Goal: Task Accomplishment & Management: Manage account settings

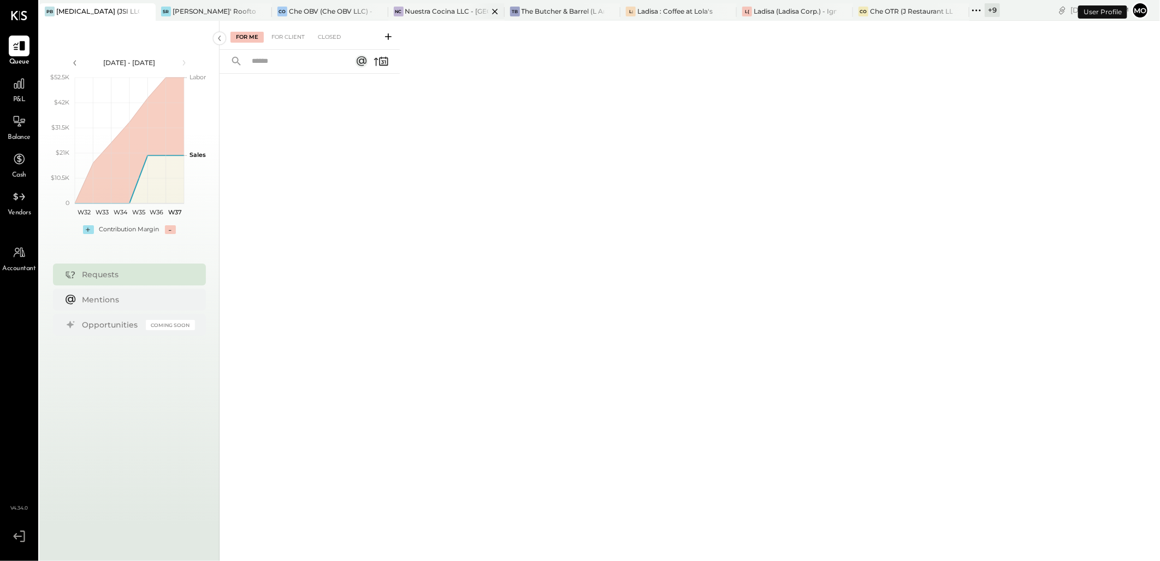
click at [417, 15] on div "Nuestra Cocina LLC - [GEOGRAPHIC_DATA]" at bounding box center [446, 11] width 83 height 9
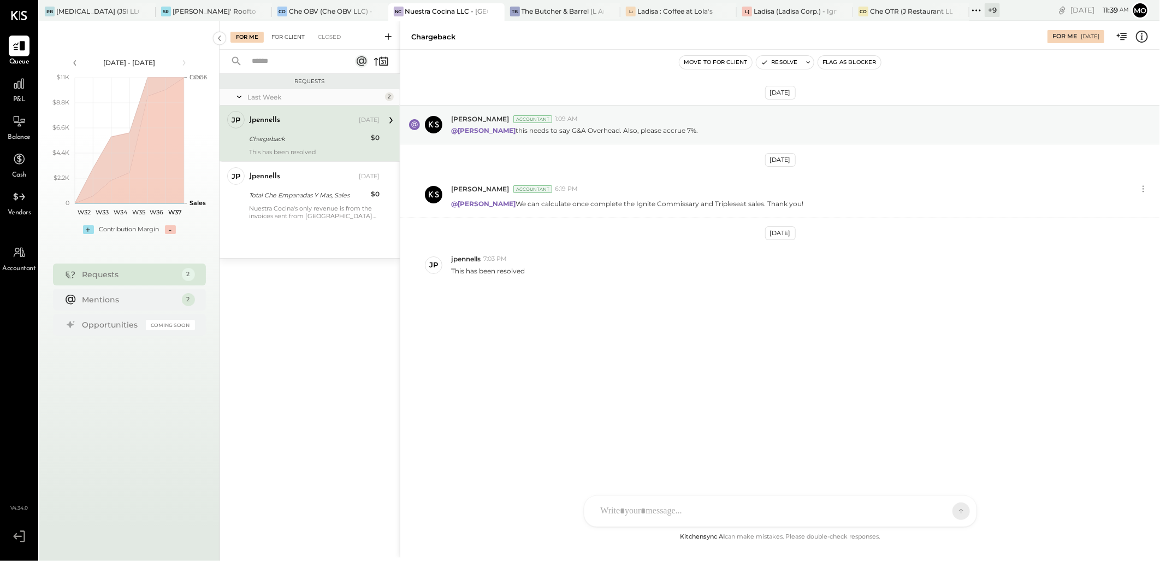
click at [300, 37] on div "For Client" at bounding box center [288, 37] width 44 height 11
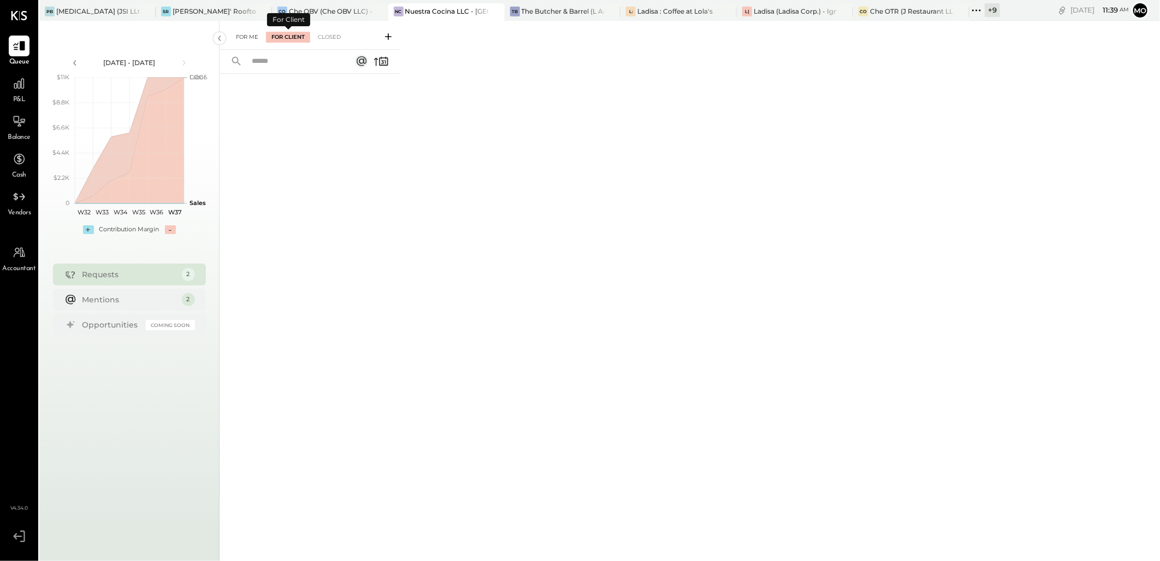
click at [249, 37] on div "For Me" at bounding box center [247, 37] width 33 height 11
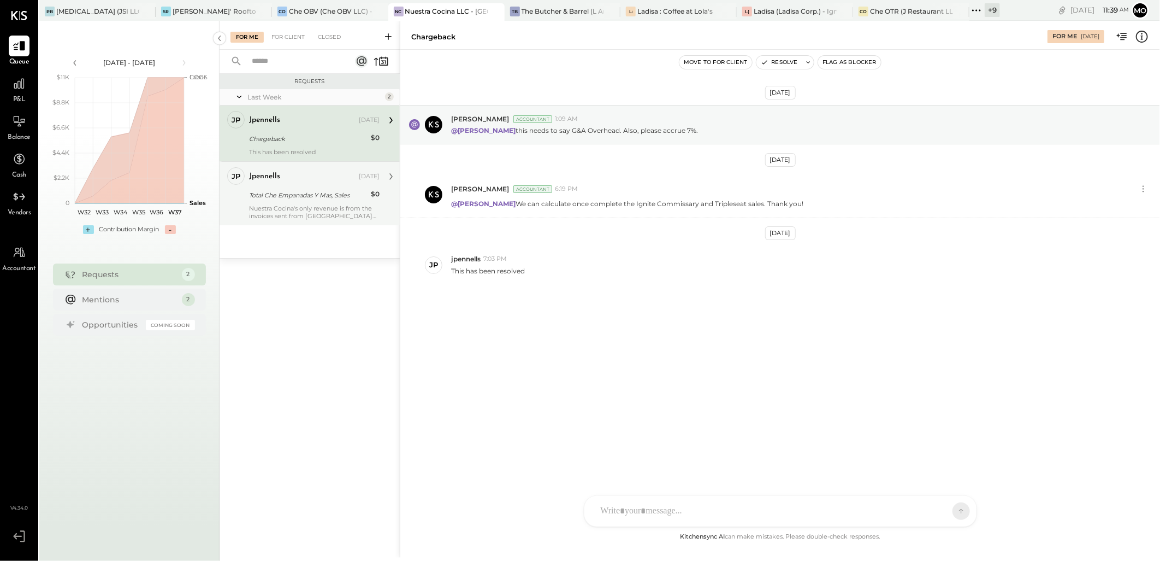
click at [314, 202] on div "jpennells [DATE] Total Che Empanadas Y Mas, Sales $0 Nuestra Cocina's only reve…" at bounding box center [314, 193] width 131 height 52
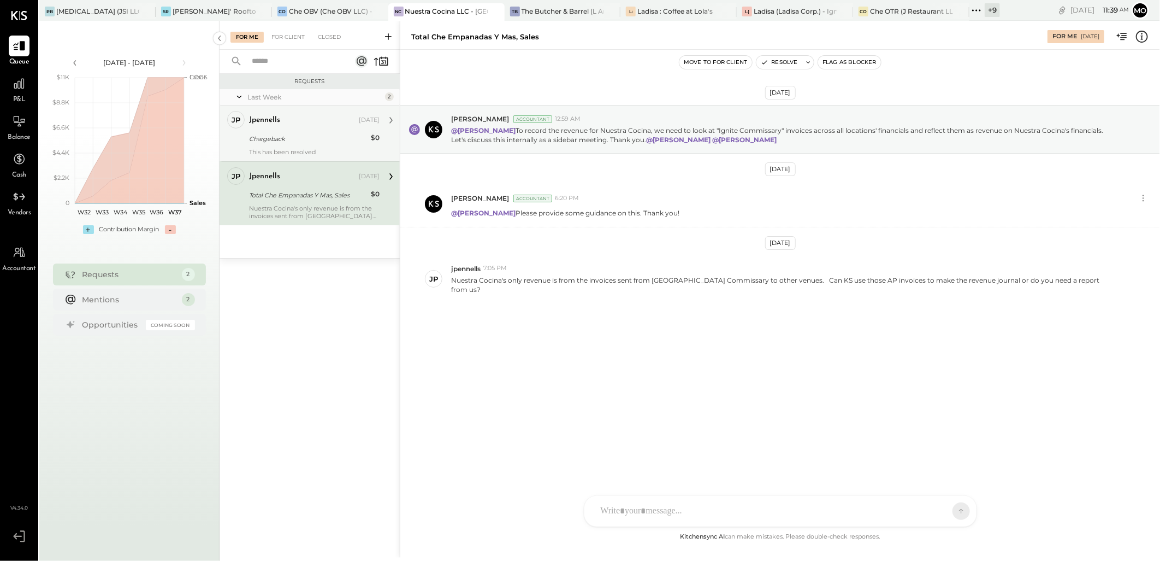
click at [306, 151] on div "This has been resolved" at bounding box center [314, 152] width 131 height 8
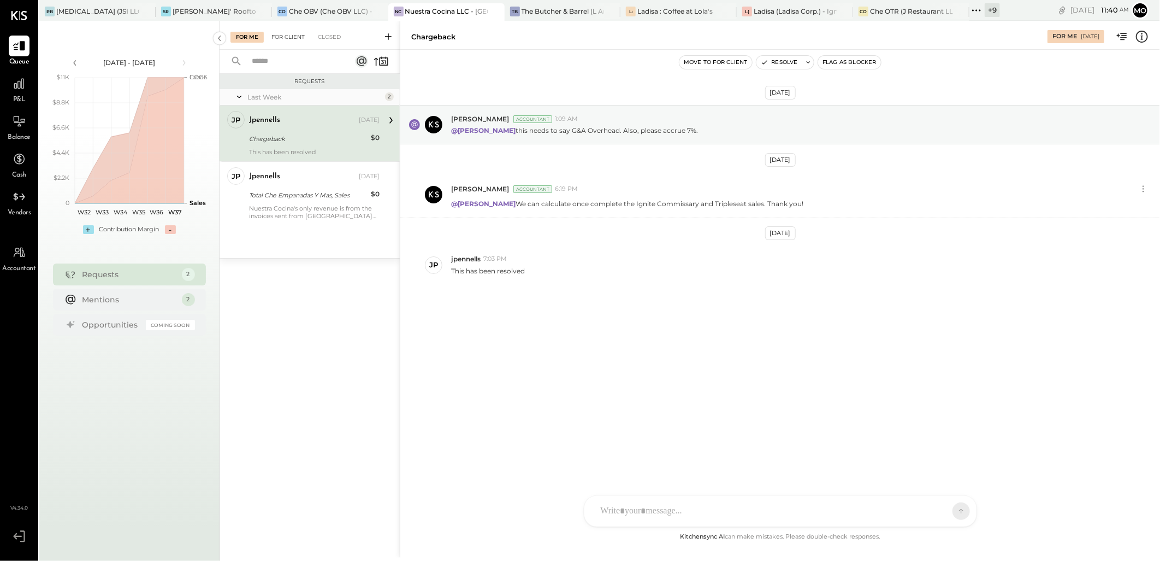
click at [286, 37] on div "For Client" at bounding box center [288, 37] width 44 height 11
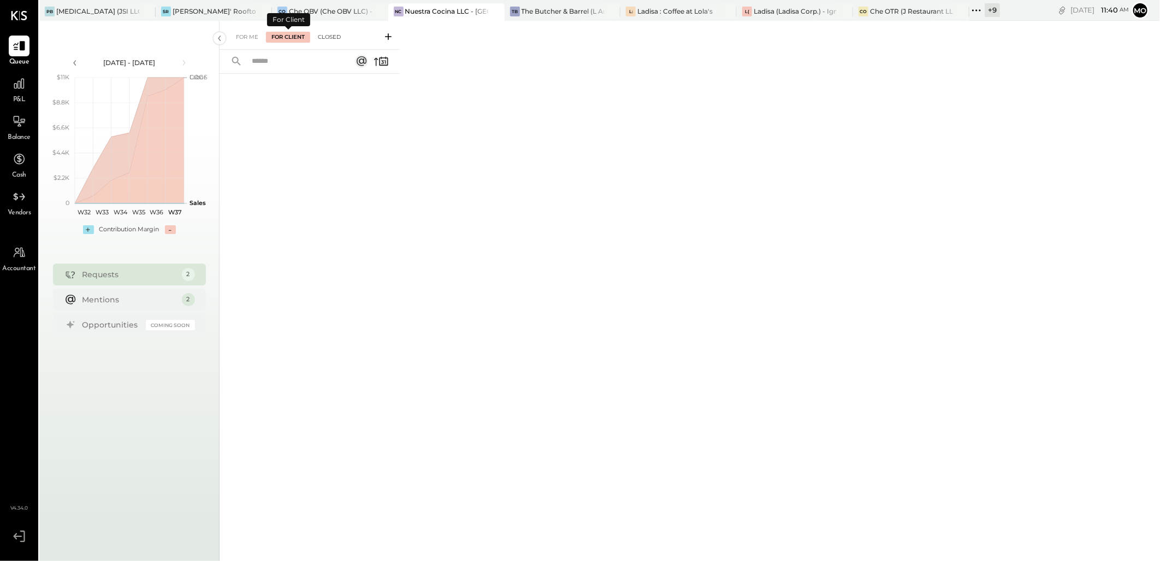
click at [326, 41] on div "Closed" at bounding box center [330, 37] width 34 height 11
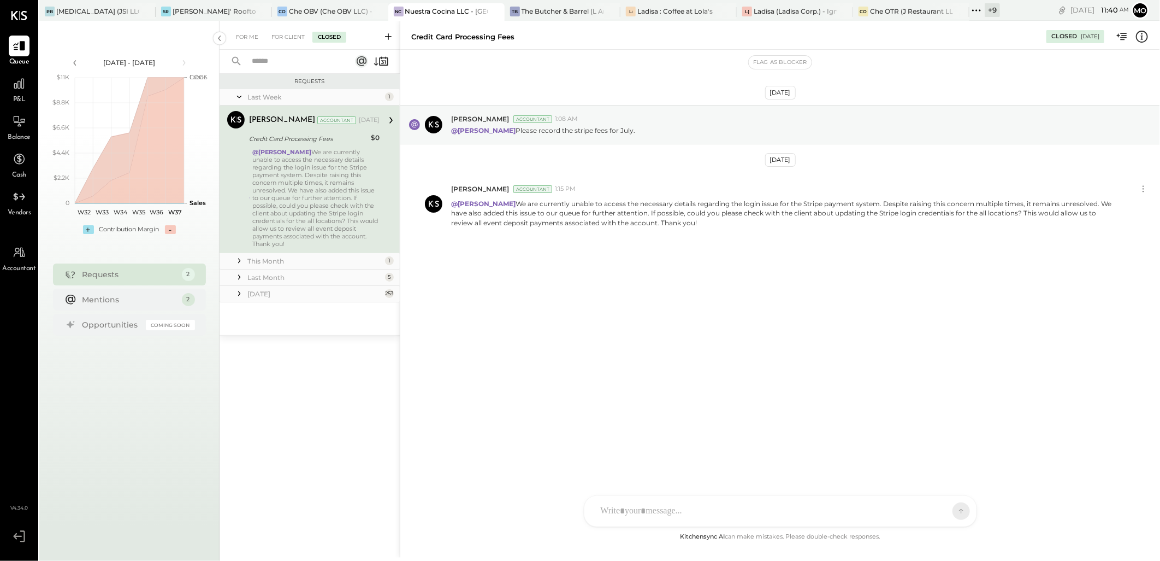
click at [239, 255] on icon at bounding box center [239, 260] width 11 height 11
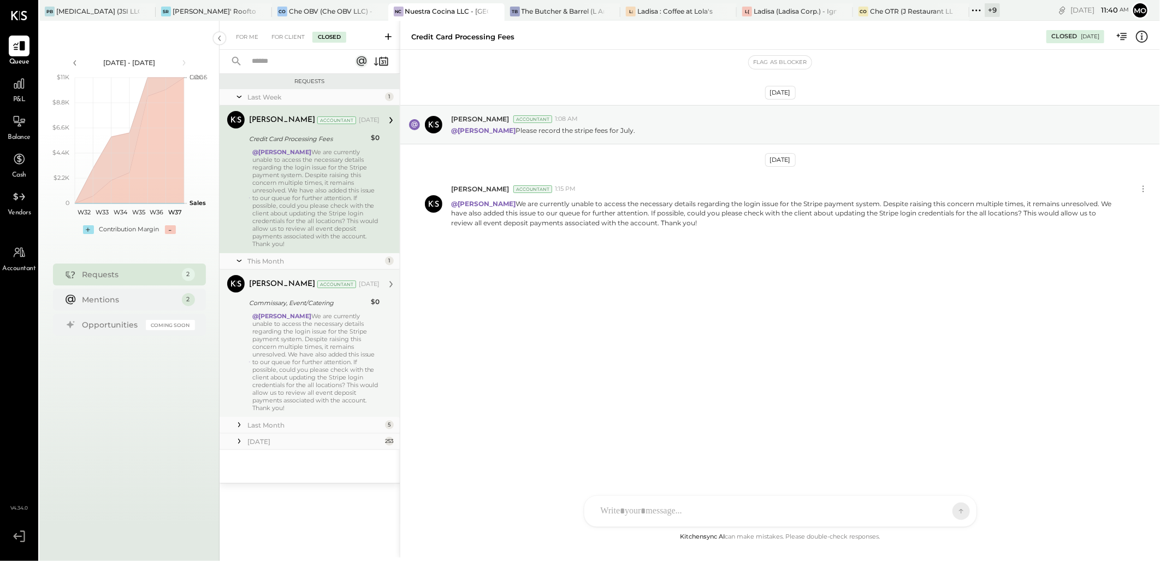
click at [297, 365] on div "@[PERSON_NAME] We are currently unable to access the necessary details regardin…" at bounding box center [315, 361] width 127 height 99
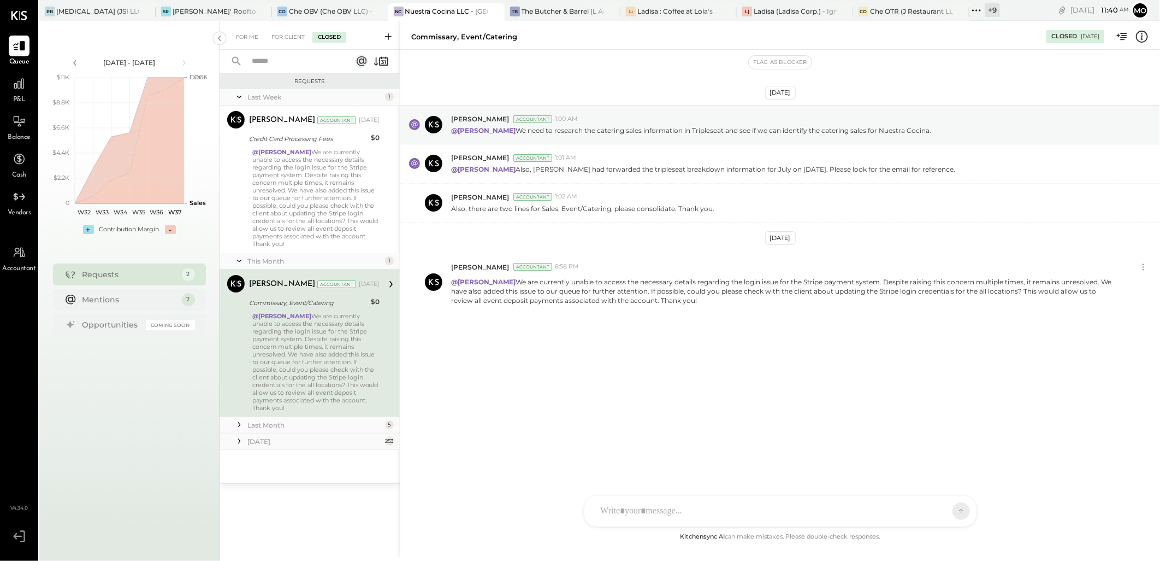
click at [250, 420] on div "Last Month" at bounding box center [314, 424] width 135 height 9
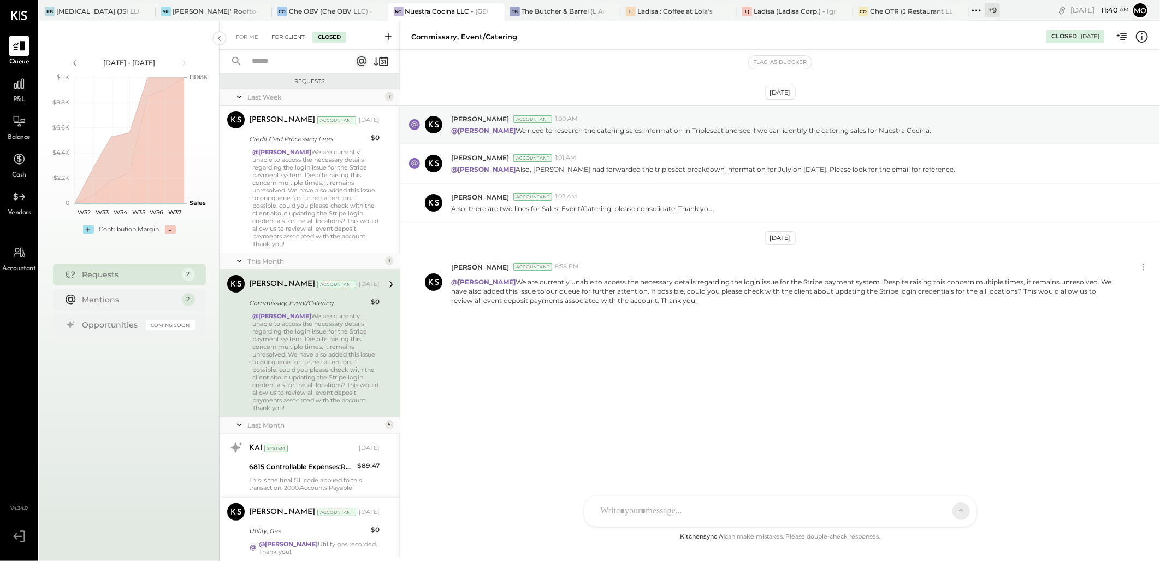
click at [294, 39] on div "For Client" at bounding box center [288, 37] width 44 height 11
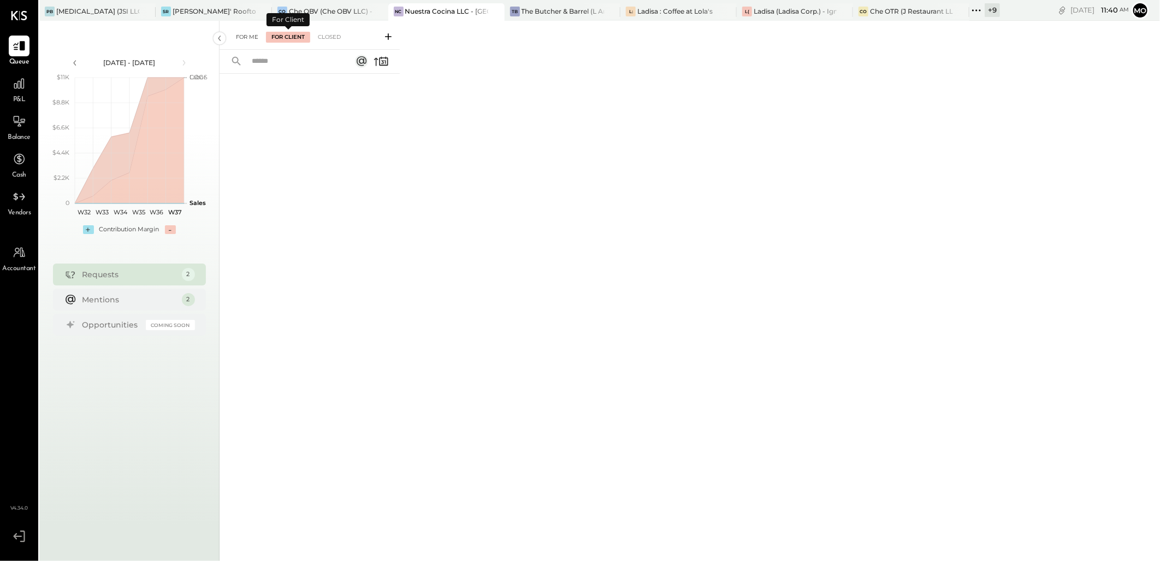
click at [246, 40] on div "For Me" at bounding box center [247, 37] width 33 height 11
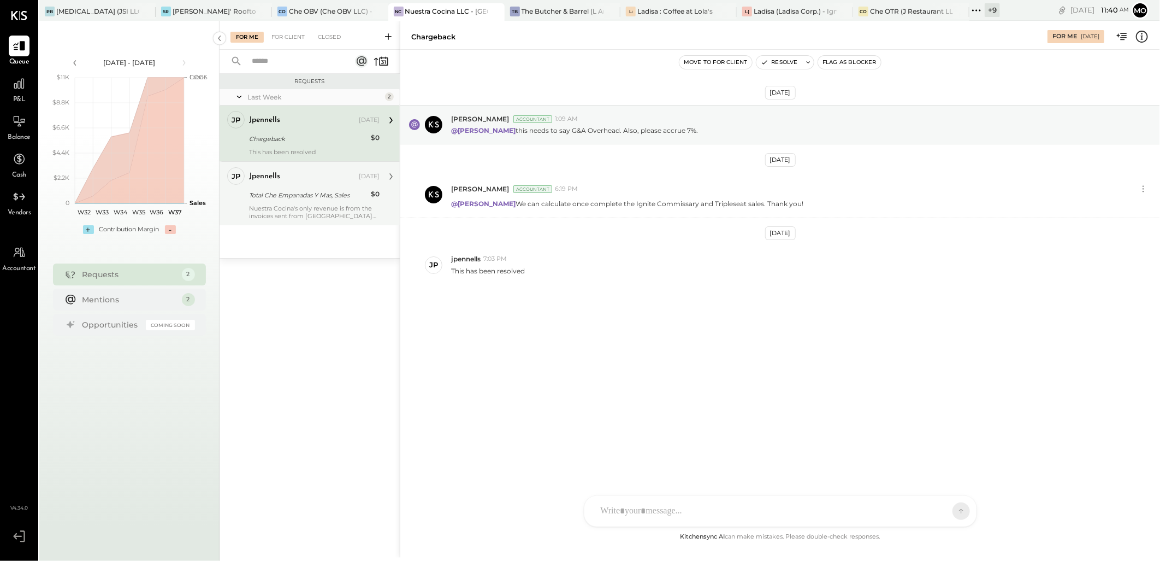
click at [306, 197] on div "Total Che Empanadas Y Mas, Sales" at bounding box center [308, 195] width 119 height 11
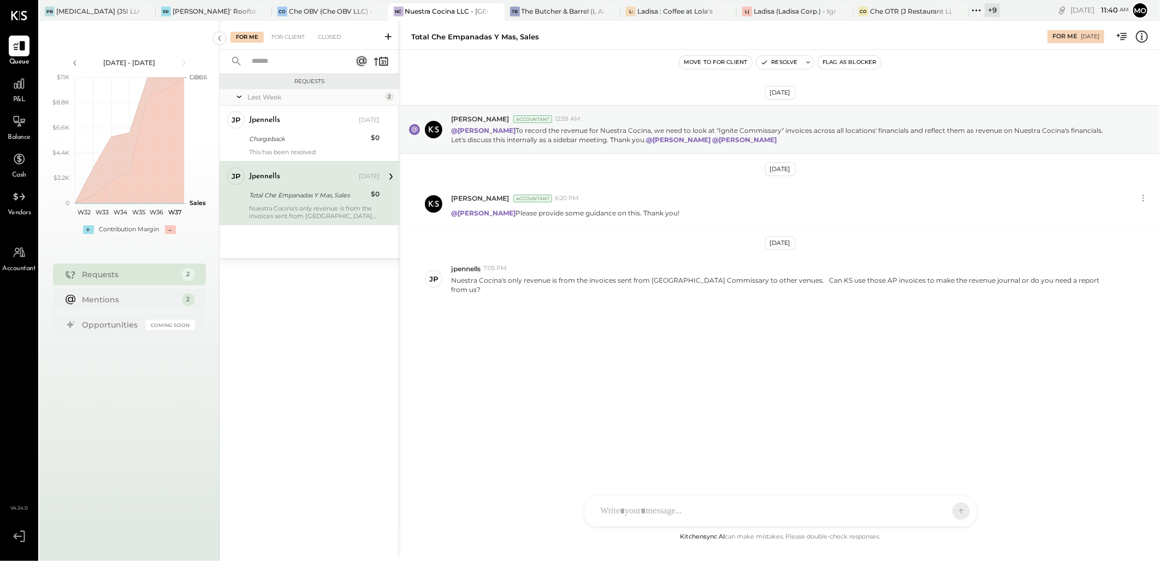
click at [293, 167] on div "jpennells [DATE]" at bounding box center [314, 176] width 131 height 19
click at [288, 144] on div "Chargeback" at bounding box center [308, 138] width 119 height 13
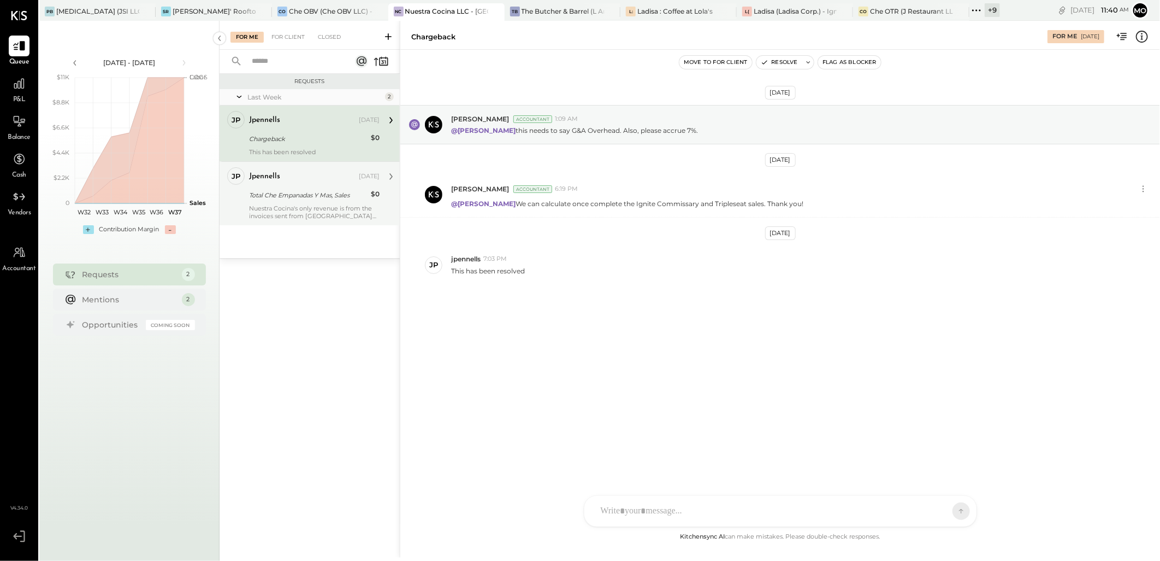
click at [303, 214] on div "Nuestra Cocina's only revenue is from the invoices sent from [GEOGRAPHIC_DATA] …" at bounding box center [314, 211] width 131 height 15
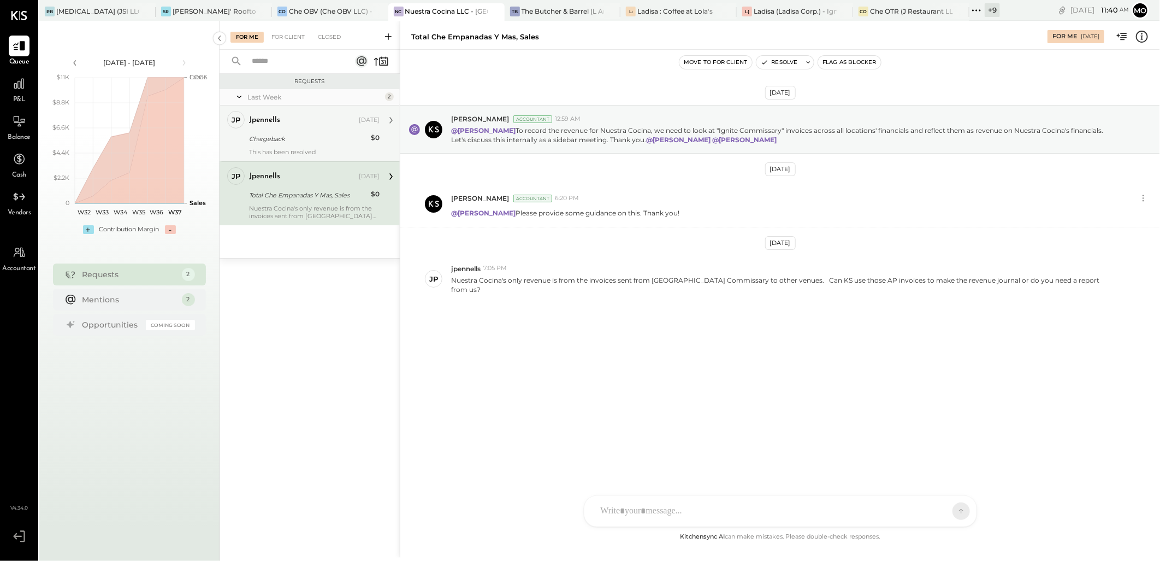
click at [294, 128] on div "jpennells [DATE]" at bounding box center [314, 120] width 131 height 19
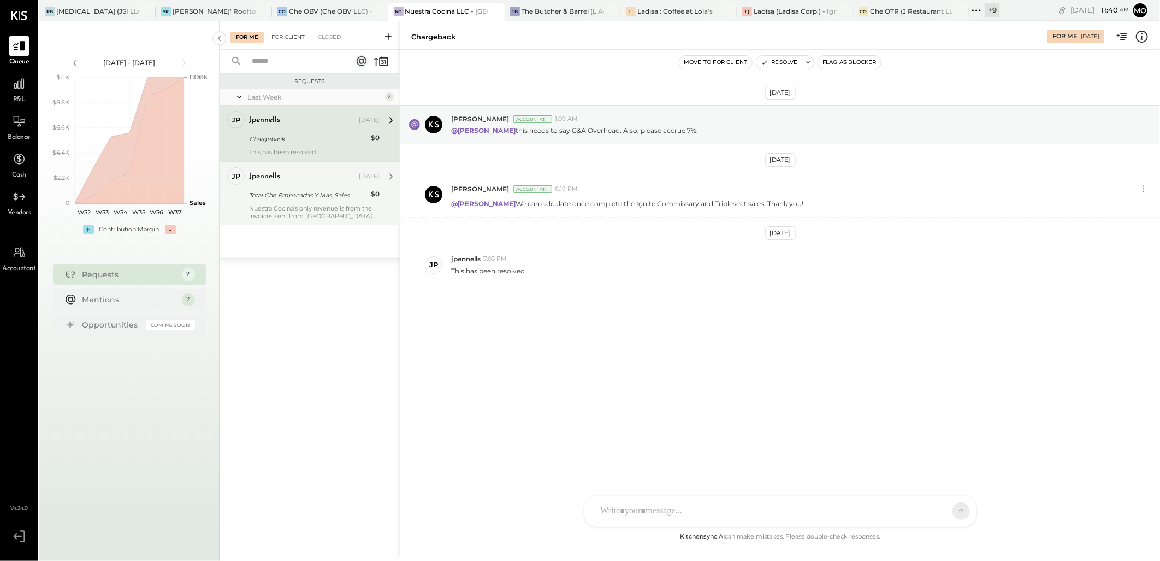
click at [291, 36] on div "For Client" at bounding box center [288, 37] width 44 height 11
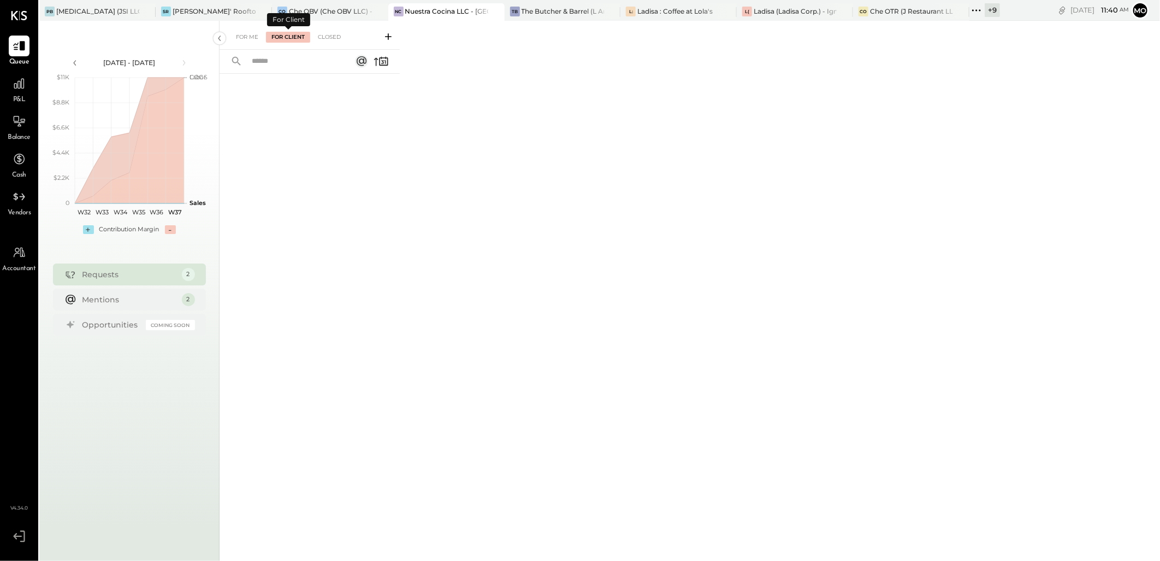
click at [264, 37] on div "For Me For Client Closed" at bounding box center [289, 37] width 116 height 11
click at [253, 38] on div "For Me" at bounding box center [247, 37] width 33 height 11
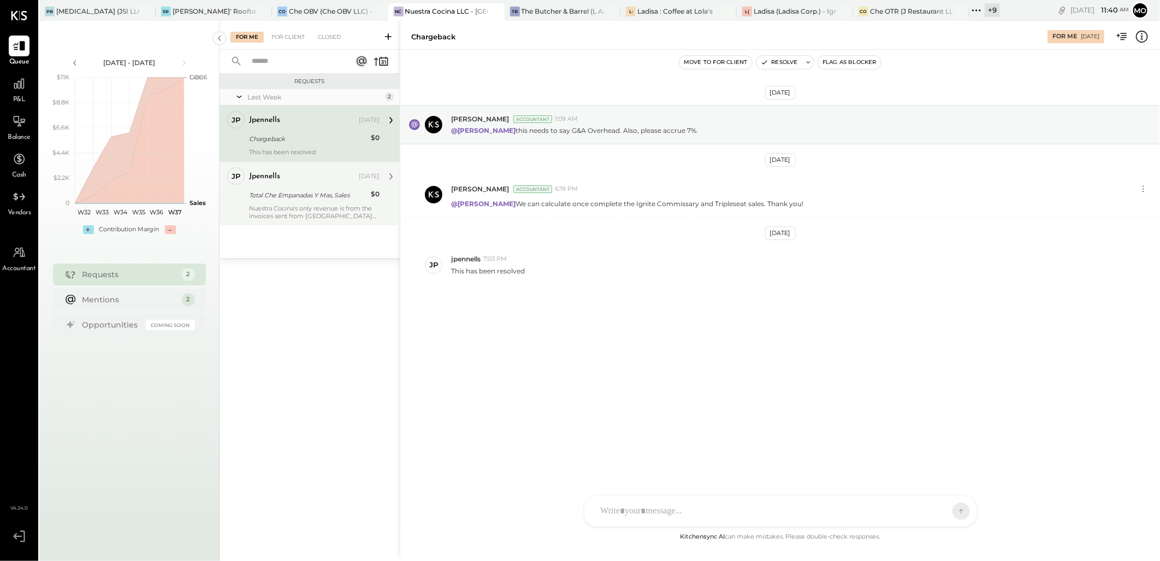
click at [330, 195] on div "Total Che Empanadas Y Mas, Sales" at bounding box center [308, 195] width 119 height 11
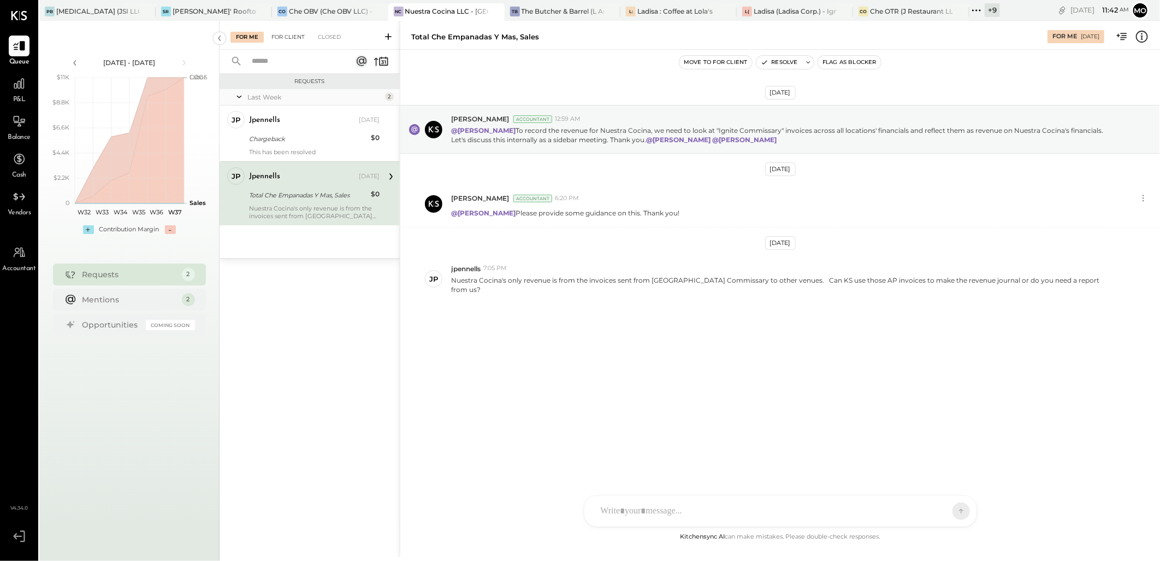
click at [286, 34] on div "For Client" at bounding box center [288, 37] width 44 height 11
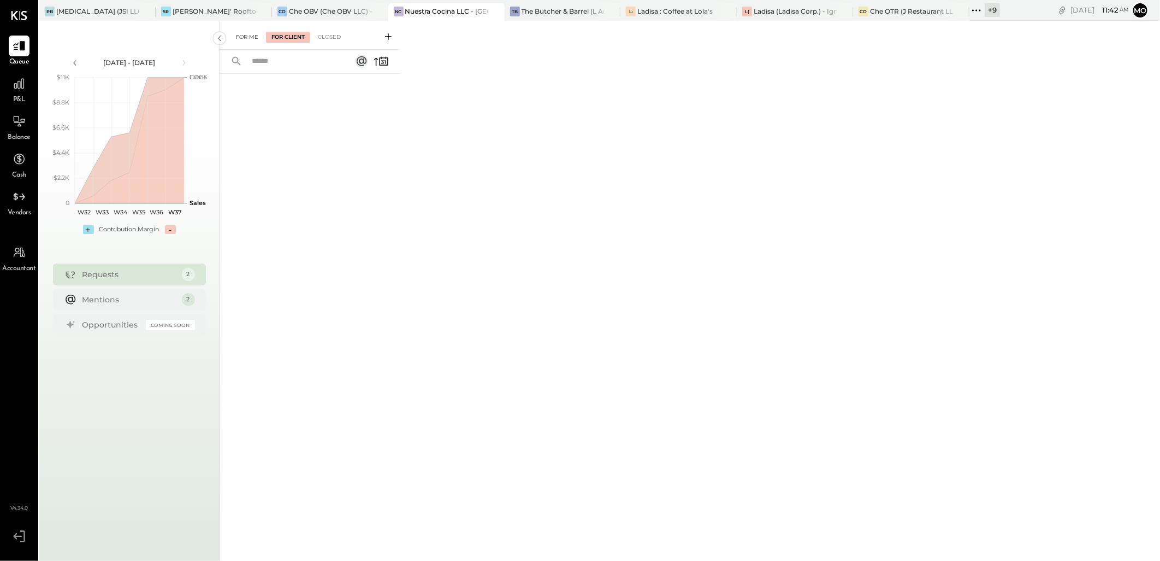
click at [243, 33] on div "For Me" at bounding box center [247, 37] width 33 height 11
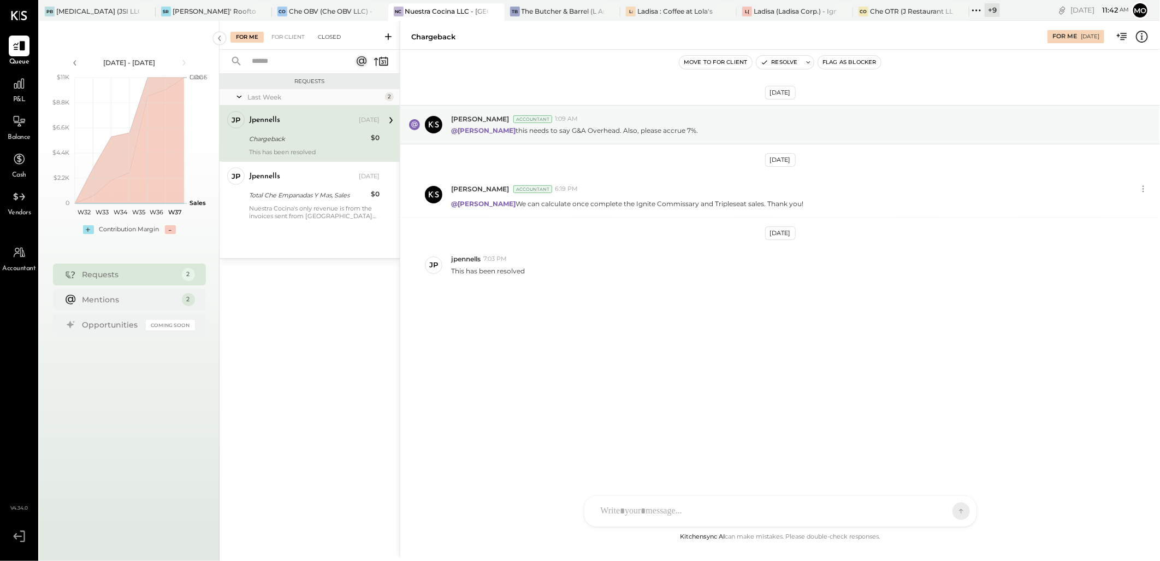
click at [328, 39] on div "Closed" at bounding box center [330, 37] width 34 height 11
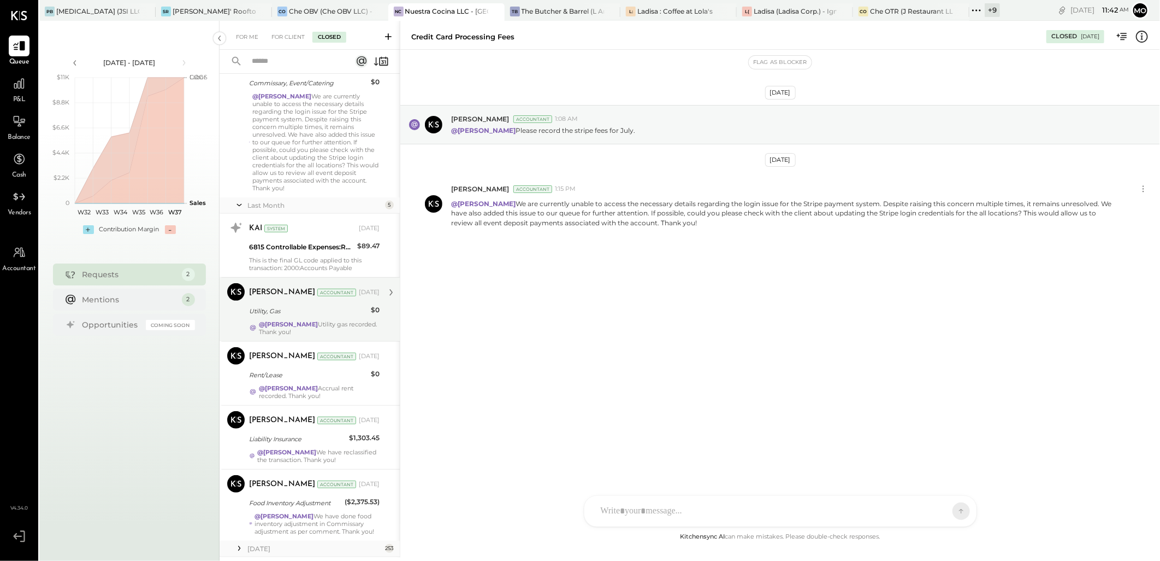
scroll to position [237, 0]
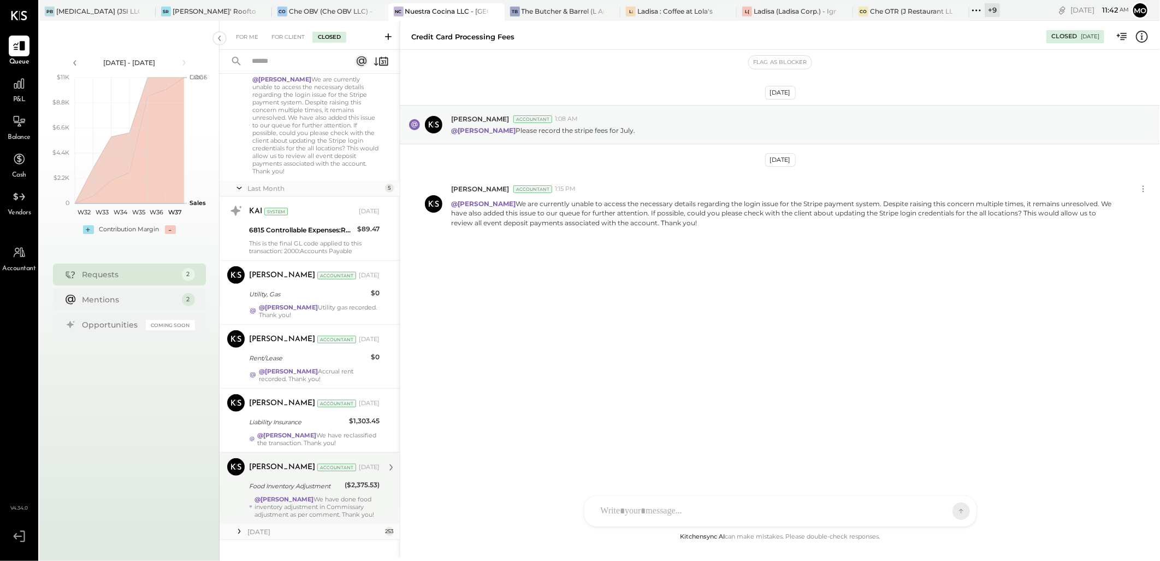
click at [293, 495] on strong "@[PERSON_NAME]" at bounding box center [284, 499] width 59 height 8
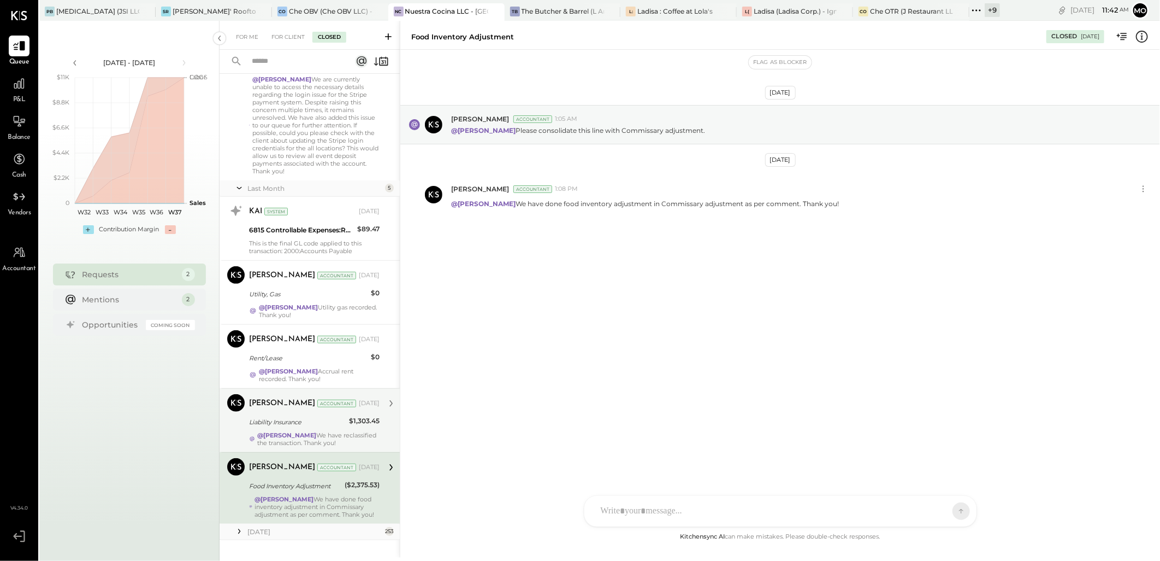
drag, startPoint x: 238, startPoint y: 514, endPoint x: 307, endPoint y: 407, distance: 127.3
click at [239, 529] on icon at bounding box center [239, 531] width 2 height 5
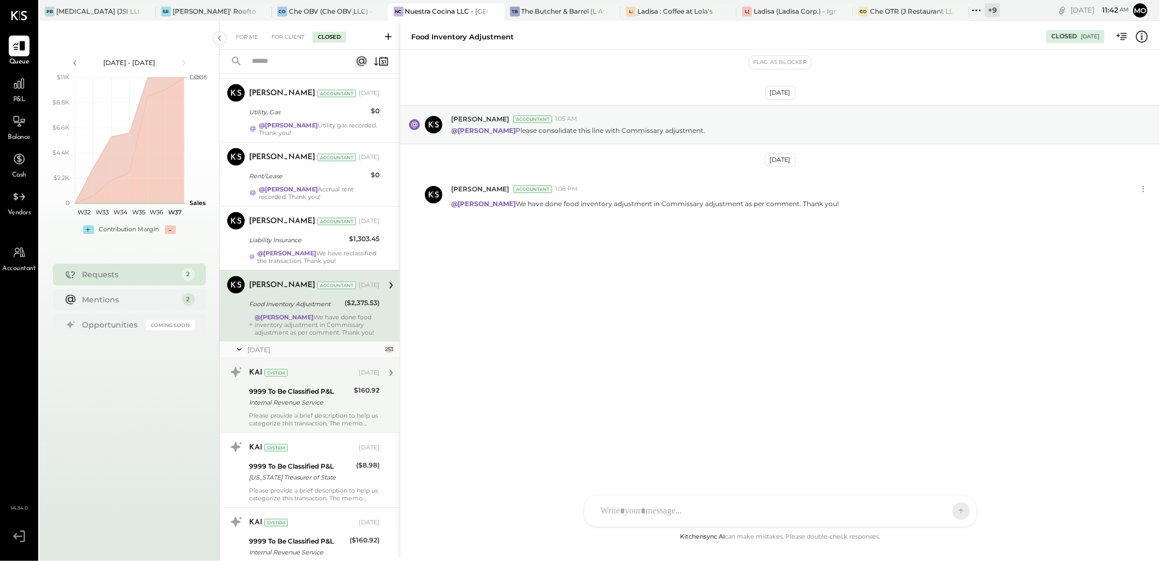
scroll to position [297, 0]
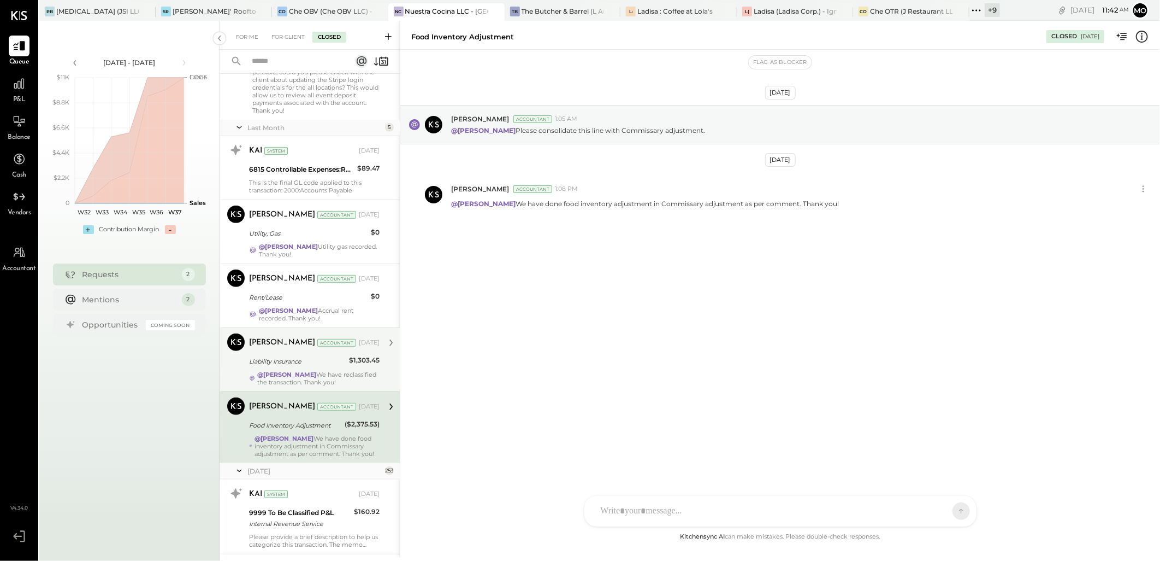
click at [298, 370] on strong "@[PERSON_NAME]" at bounding box center [286, 374] width 59 height 8
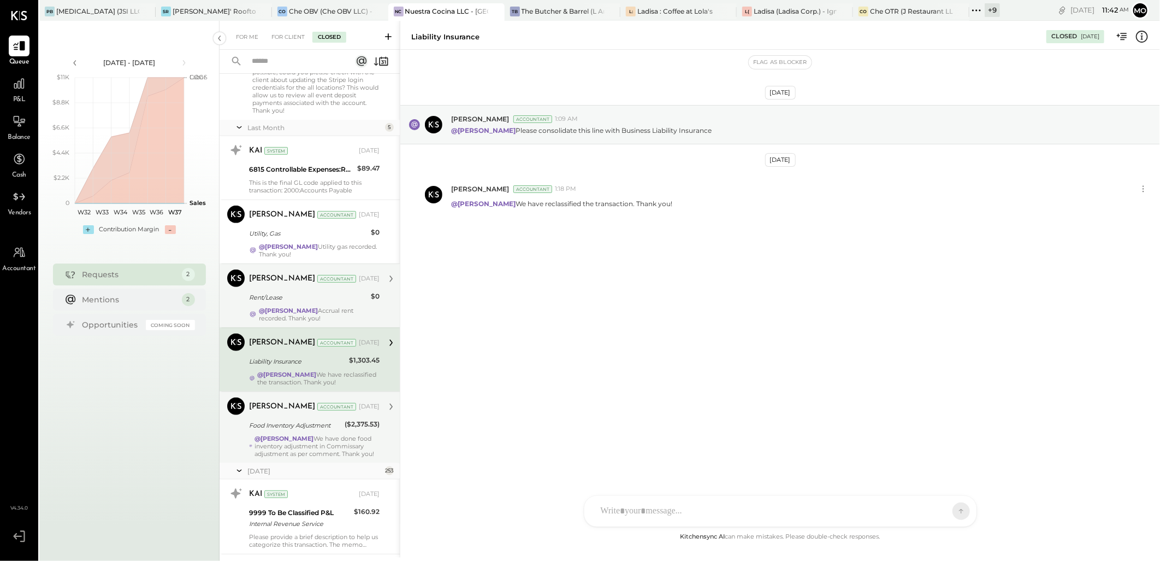
click at [284, 307] on strong "@[PERSON_NAME]" at bounding box center [288, 311] width 59 height 8
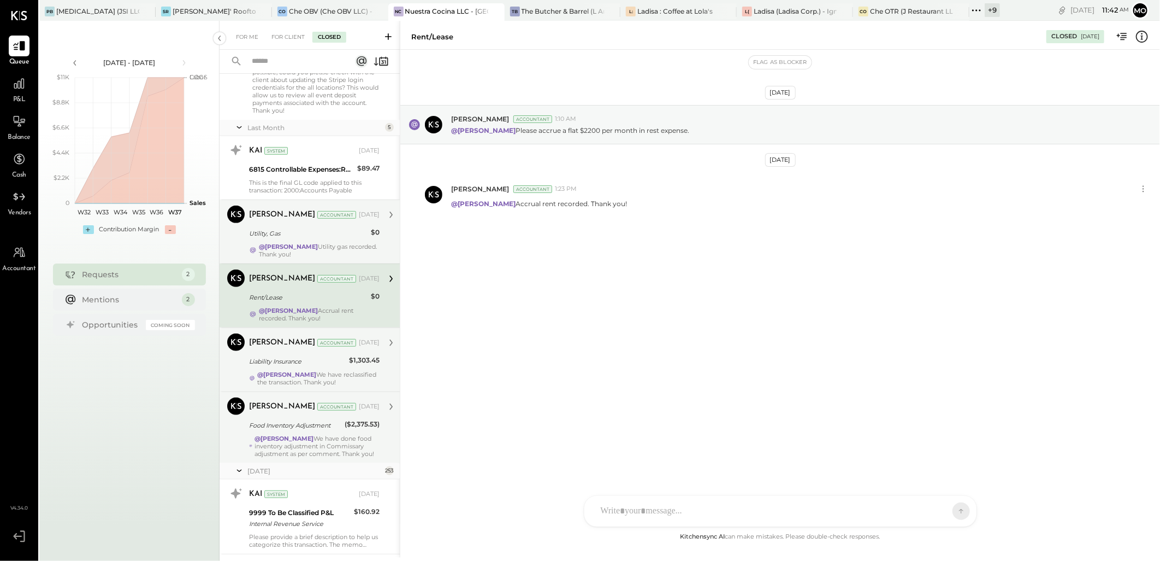
click at [296, 225] on div "Mohammadsalkin Ansari Accountant [DATE] Utility, Gas $0 @[PERSON_NAME] Utility …" at bounding box center [314, 231] width 131 height 52
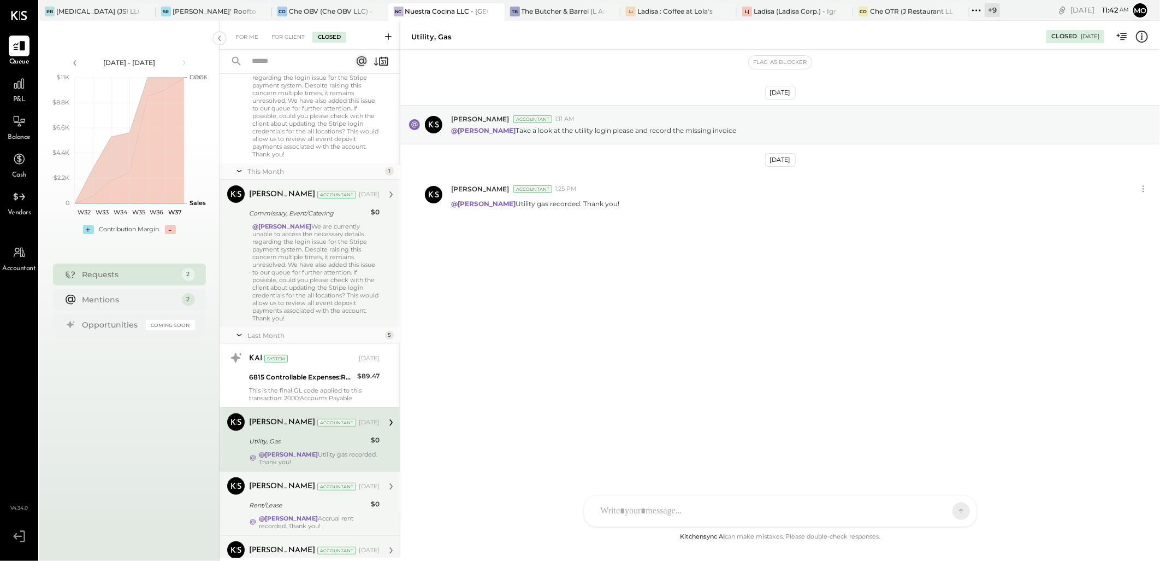
scroll to position [55, 0]
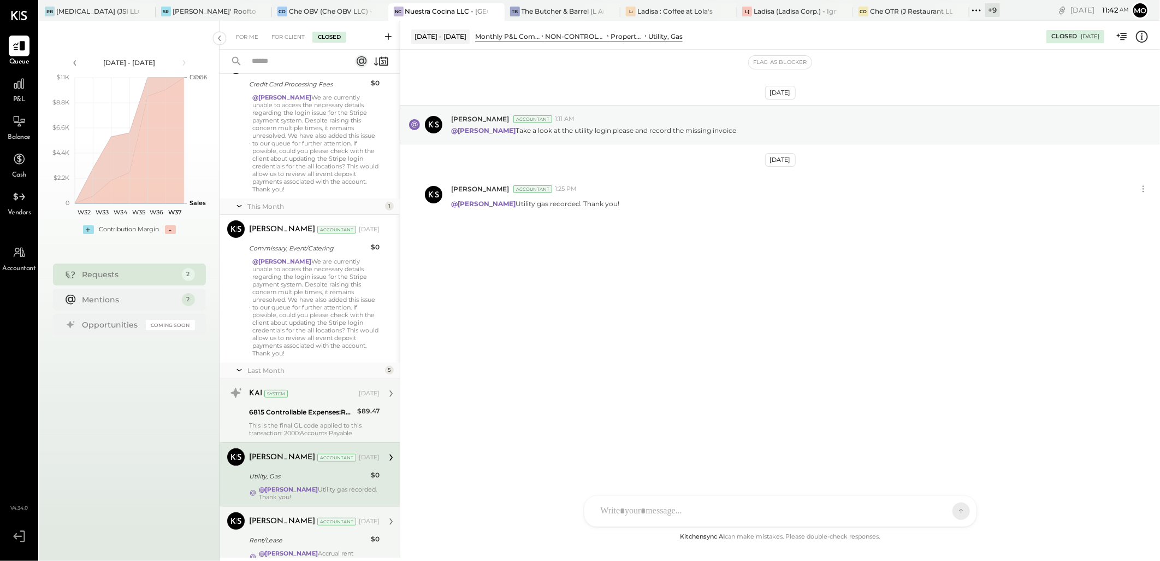
click at [299, 421] on div "This is the final GL code applied to this transaction: 2000:Accounts Payable" at bounding box center [314, 428] width 131 height 15
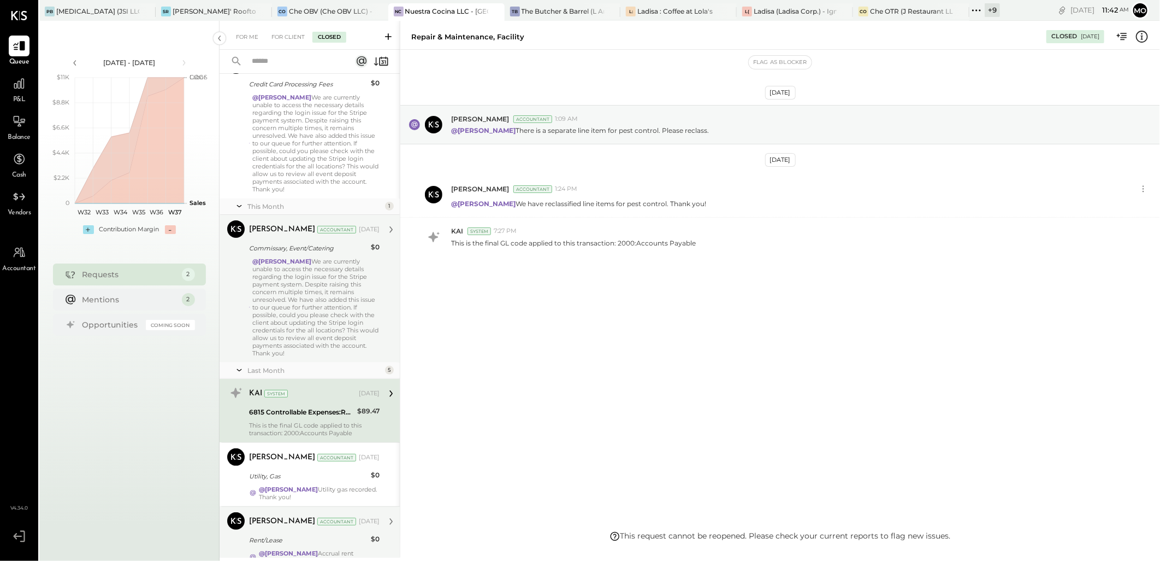
click at [294, 314] on div "@[PERSON_NAME] We are currently unable to access the necessary details regardin…" at bounding box center [315, 306] width 127 height 99
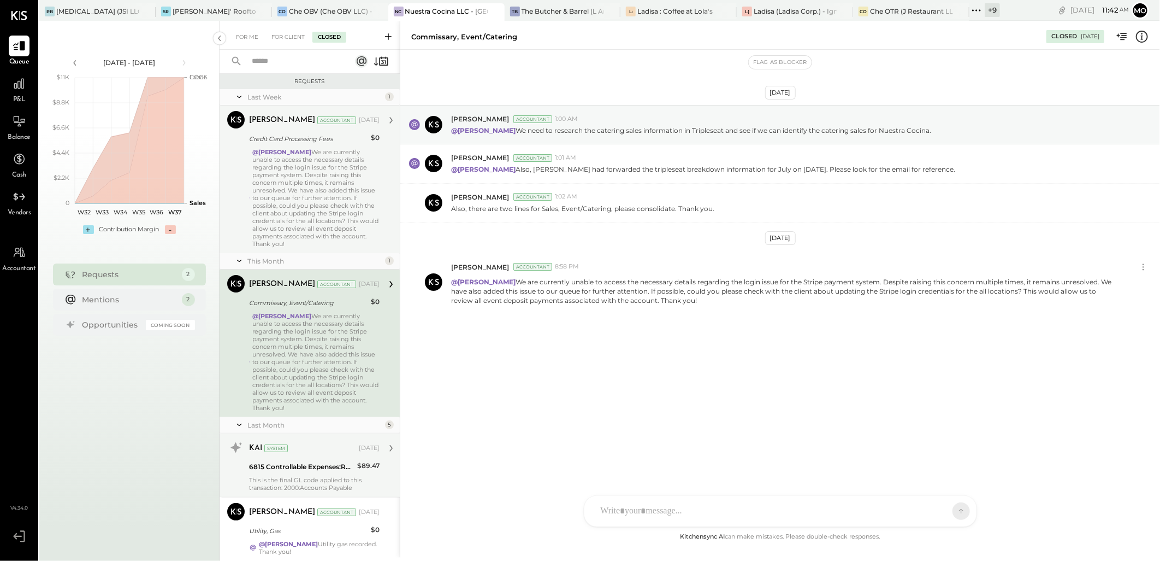
click at [338, 178] on div "@[PERSON_NAME] We are currently unable to access the necessary details regardin…" at bounding box center [315, 197] width 127 height 99
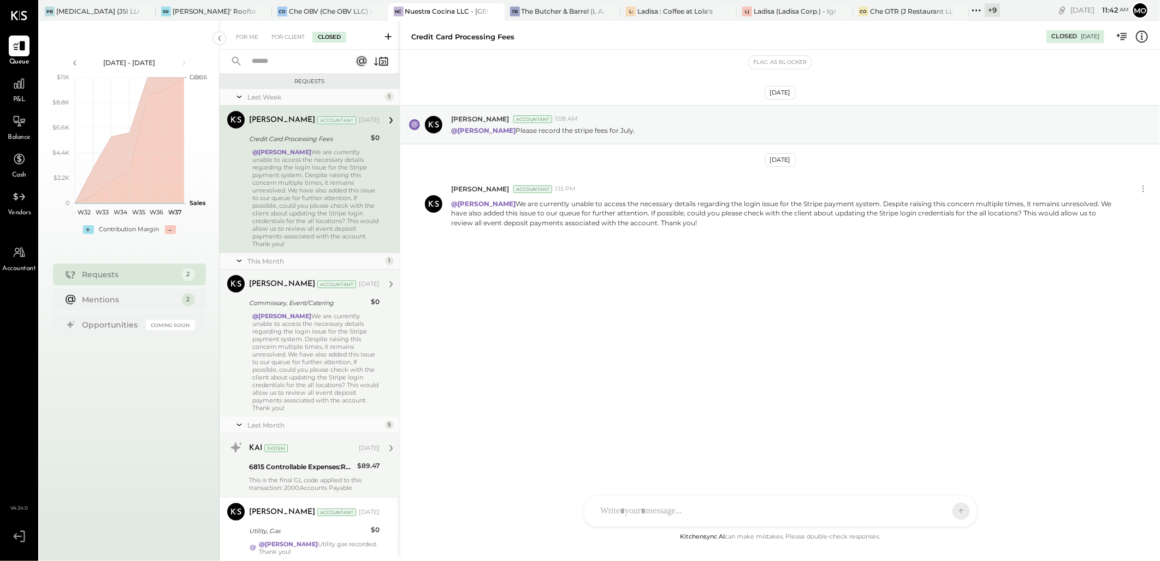
drag, startPoint x: 287, startPoint y: 41, endPoint x: 291, endPoint y: 52, distance: 11.6
click at [287, 41] on div "For Client" at bounding box center [288, 37] width 44 height 11
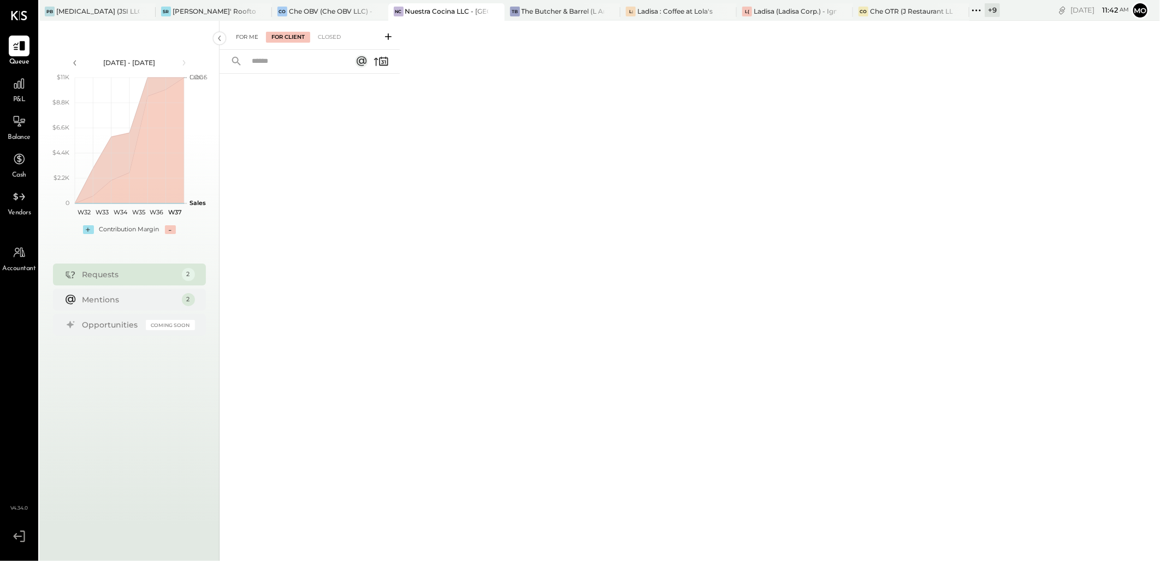
click at [236, 33] on div "For Me" at bounding box center [247, 37] width 33 height 11
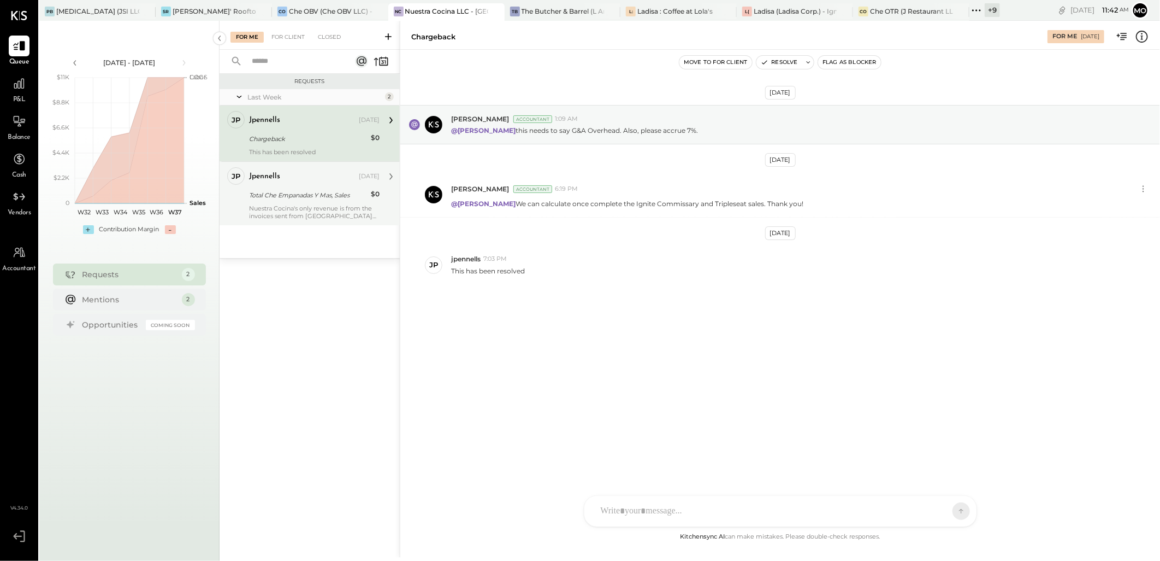
click at [309, 183] on div "jpennells [DATE]" at bounding box center [314, 176] width 131 height 15
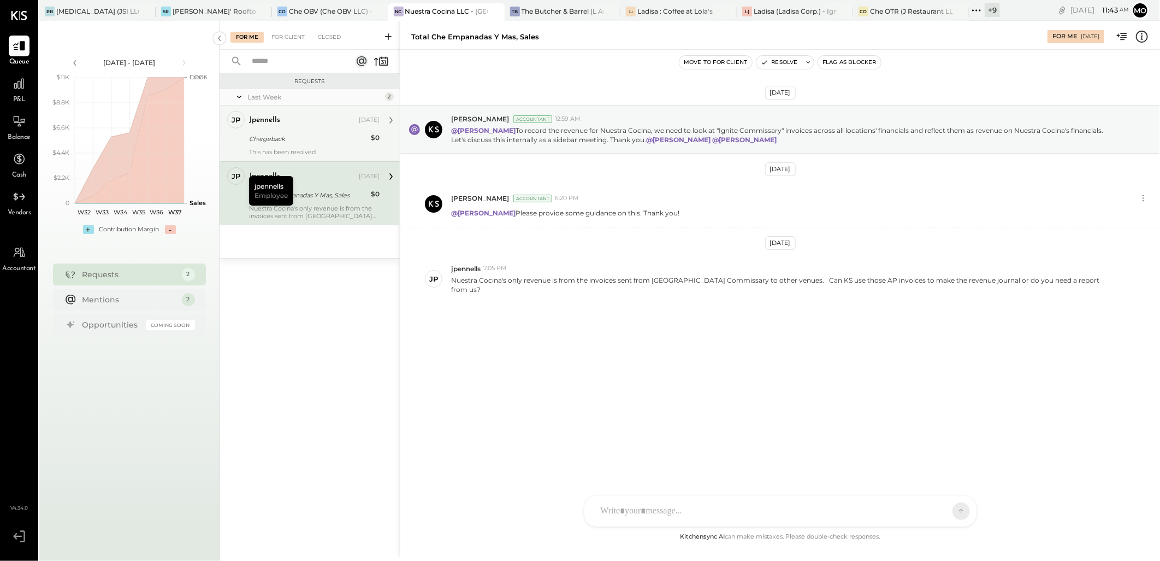
click at [288, 126] on div "jpennells [DATE]" at bounding box center [314, 120] width 131 height 15
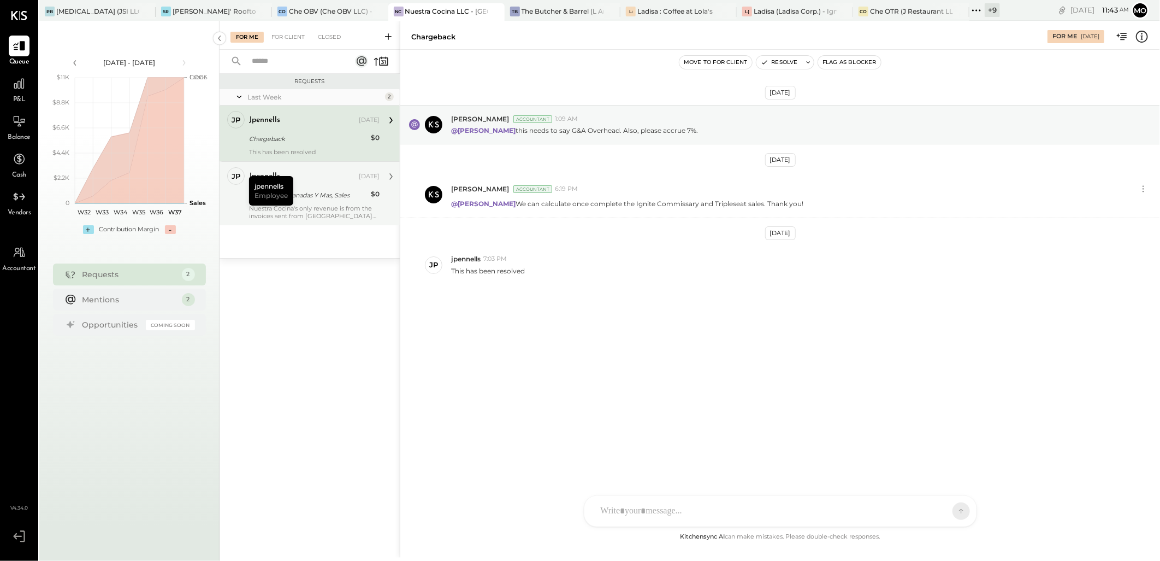
click at [317, 199] on div "Total Che Empanadas Y Mas, Sales" at bounding box center [308, 195] width 119 height 11
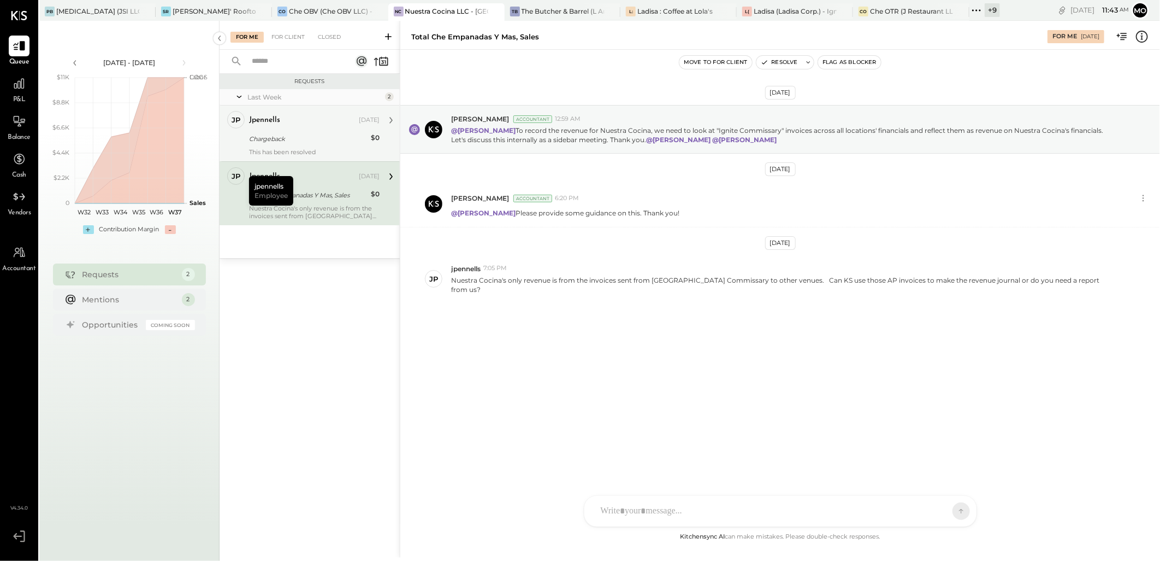
click at [296, 139] on div "Chargeback" at bounding box center [308, 138] width 119 height 11
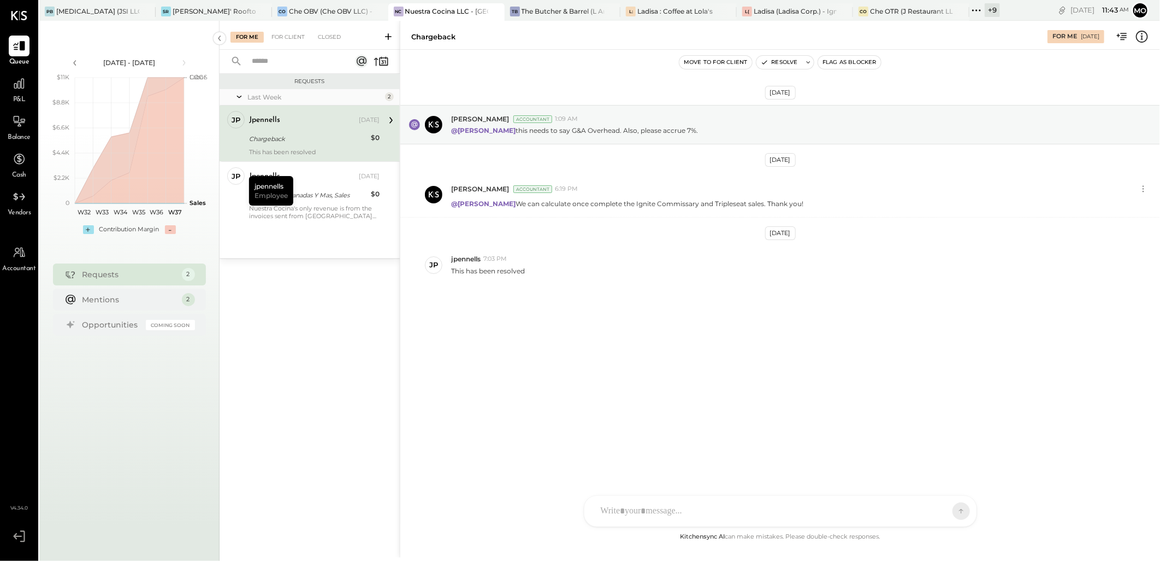
click at [307, 303] on div "Requests Last Week 2 jp jpennells Employee jpennells [DATE] Chargeback $0 This …" at bounding box center [310, 301] width 180 height 455
click at [308, 198] on div "Total Che Empanadas Y Mas, Sales" at bounding box center [308, 195] width 119 height 11
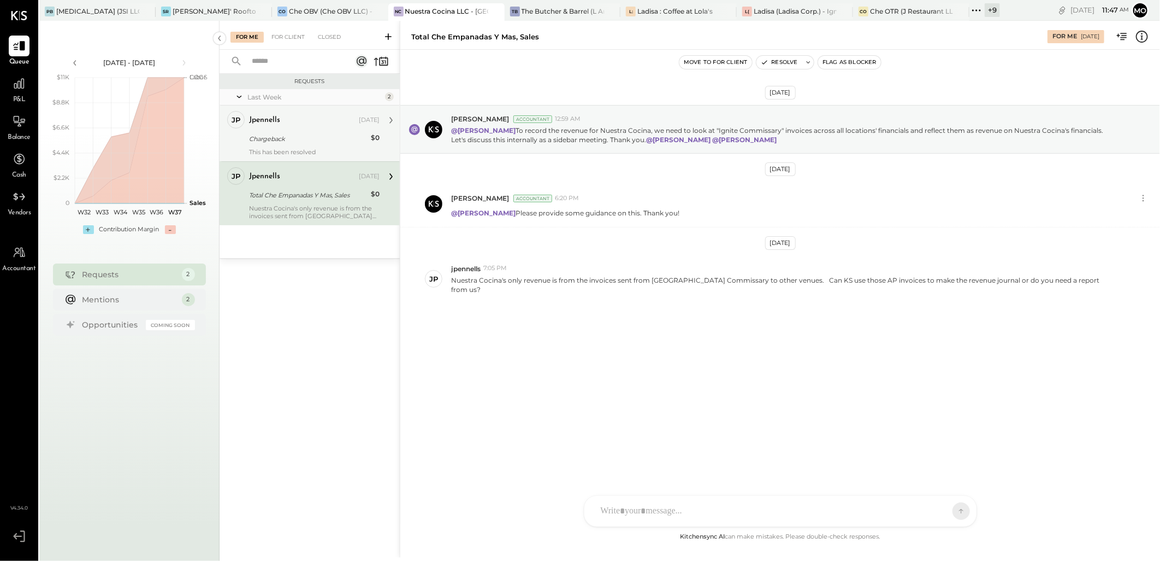
click at [317, 146] on div "jpennells [DATE] Chargeback $0 This has been resolved" at bounding box center [314, 133] width 131 height 45
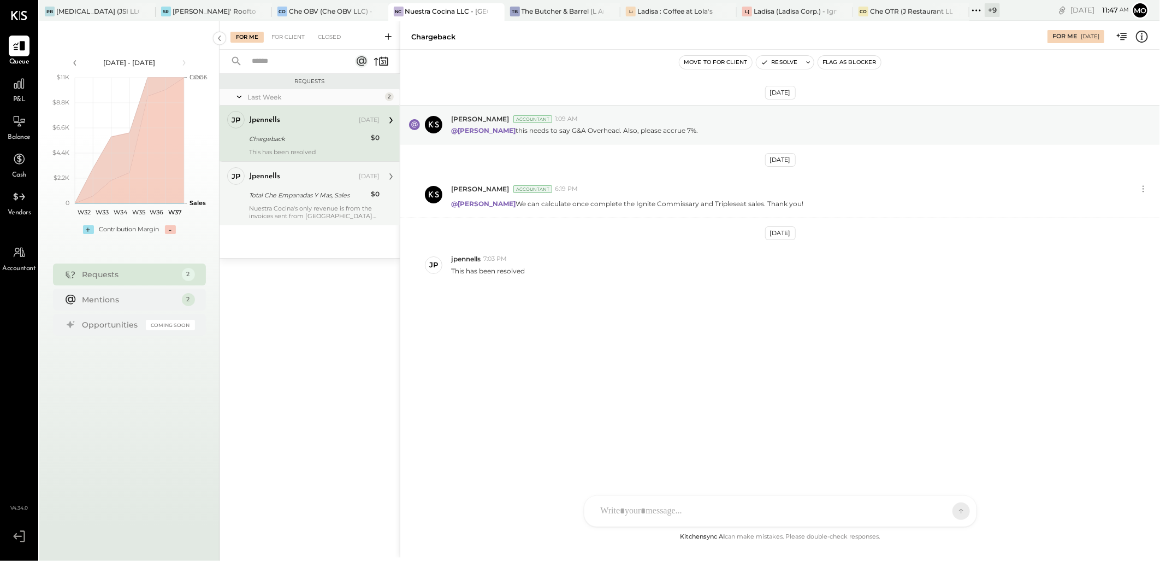
click at [318, 191] on div "Total Che Empanadas Y Mas, Sales" at bounding box center [308, 195] width 119 height 11
